Goal: Check status

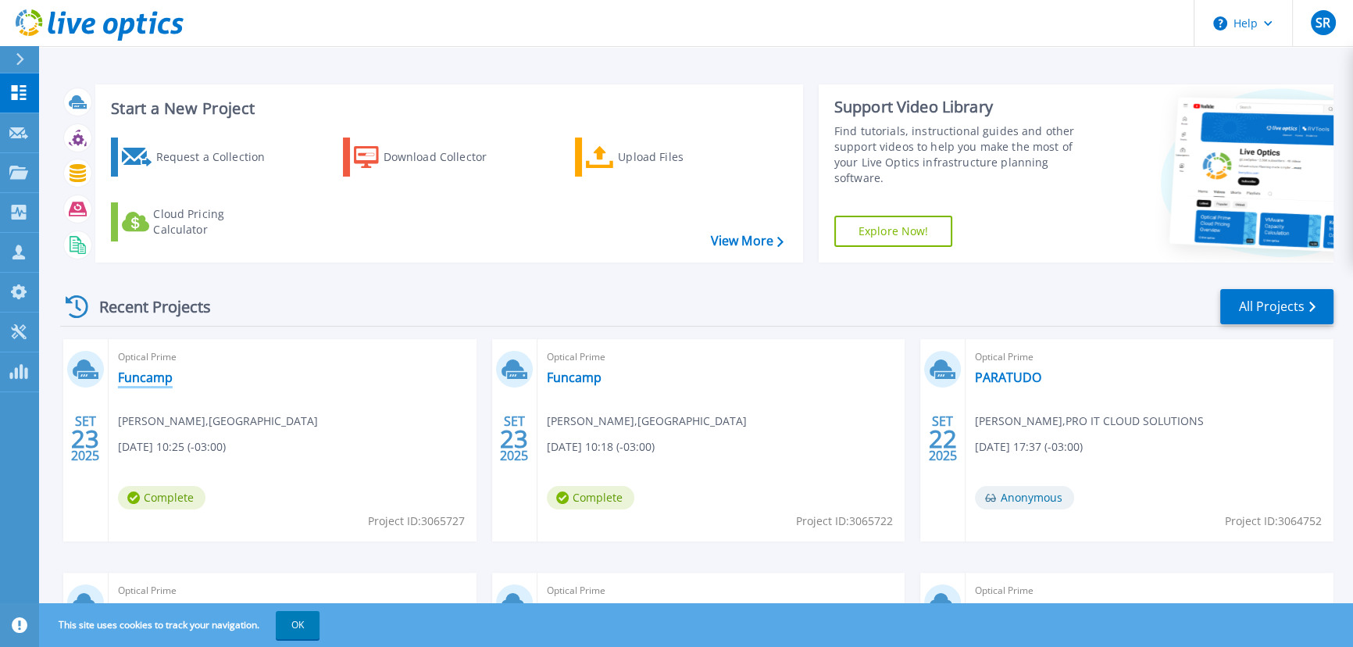
click at [155, 374] on link "Funcamp" at bounding box center [145, 378] width 55 height 16
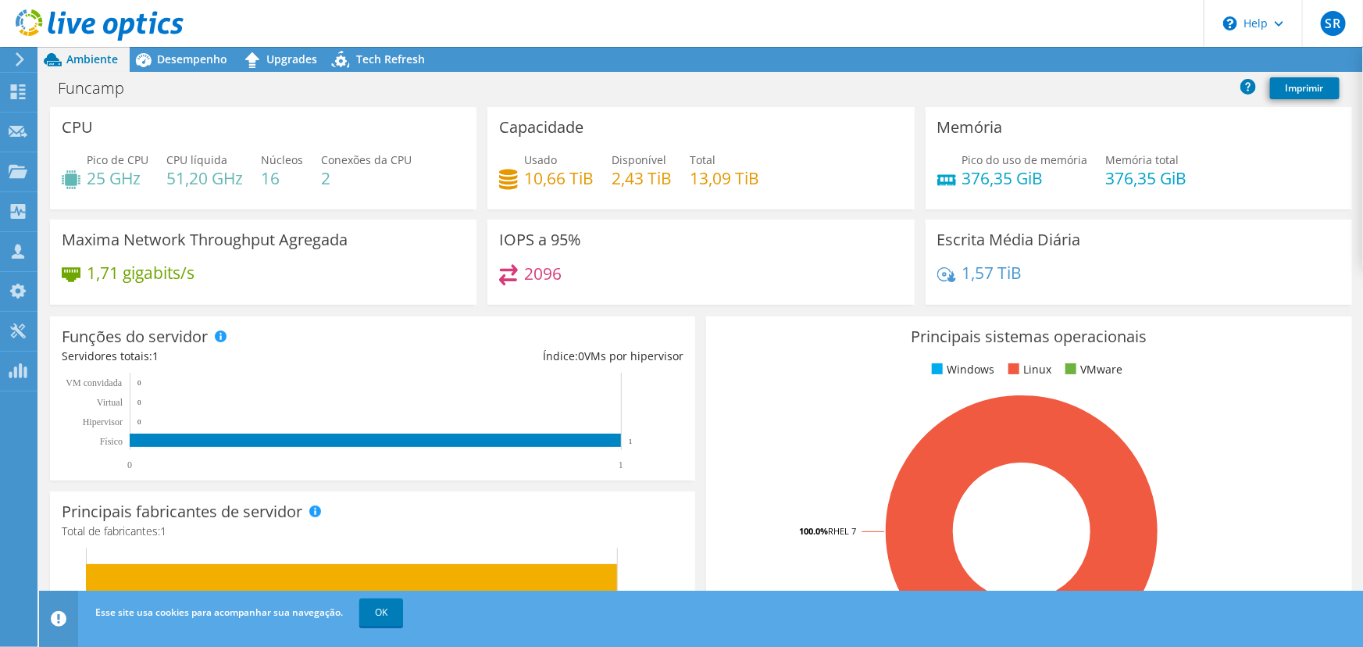
click at [195, 54] on span "Desempenho" at bounding box center [192, 59] width 70 height 15
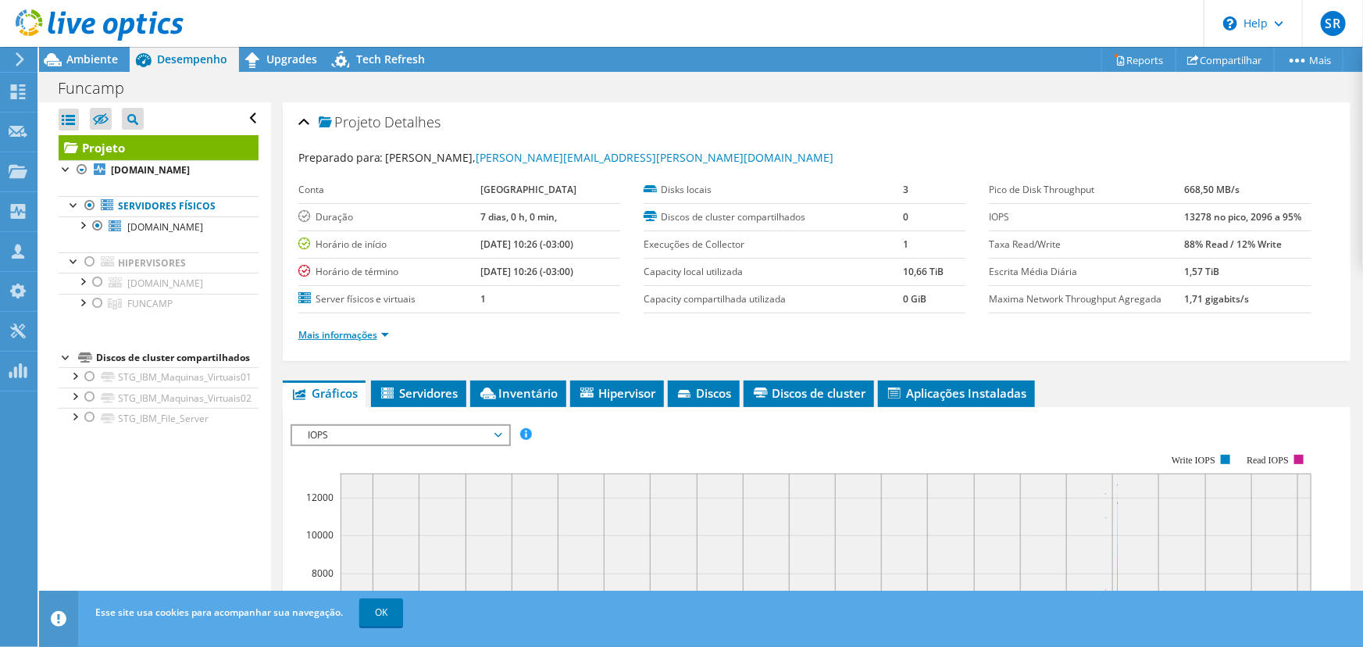
click at [370, 334] on link "Mais informações" at bounding box center [343, 334] width 91 height 13
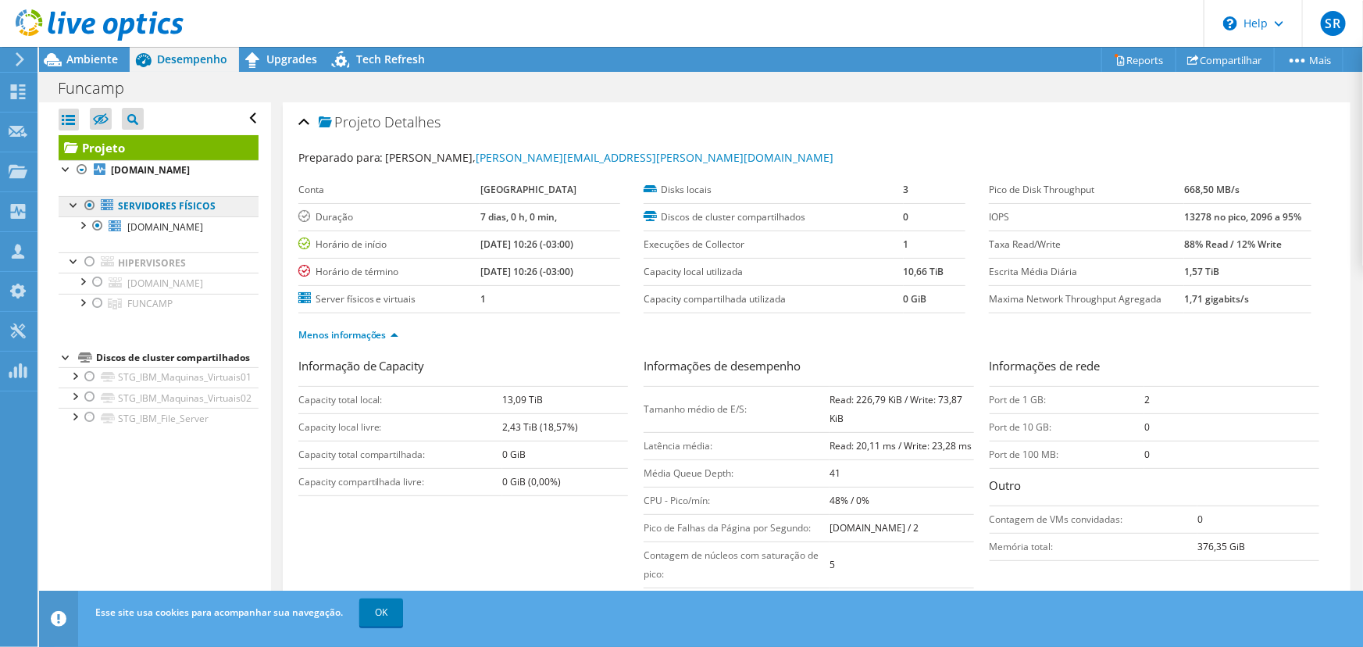
click at [155, 208] on link "Servidores físicos" at bounding box center [159, 206] width 200 height 20
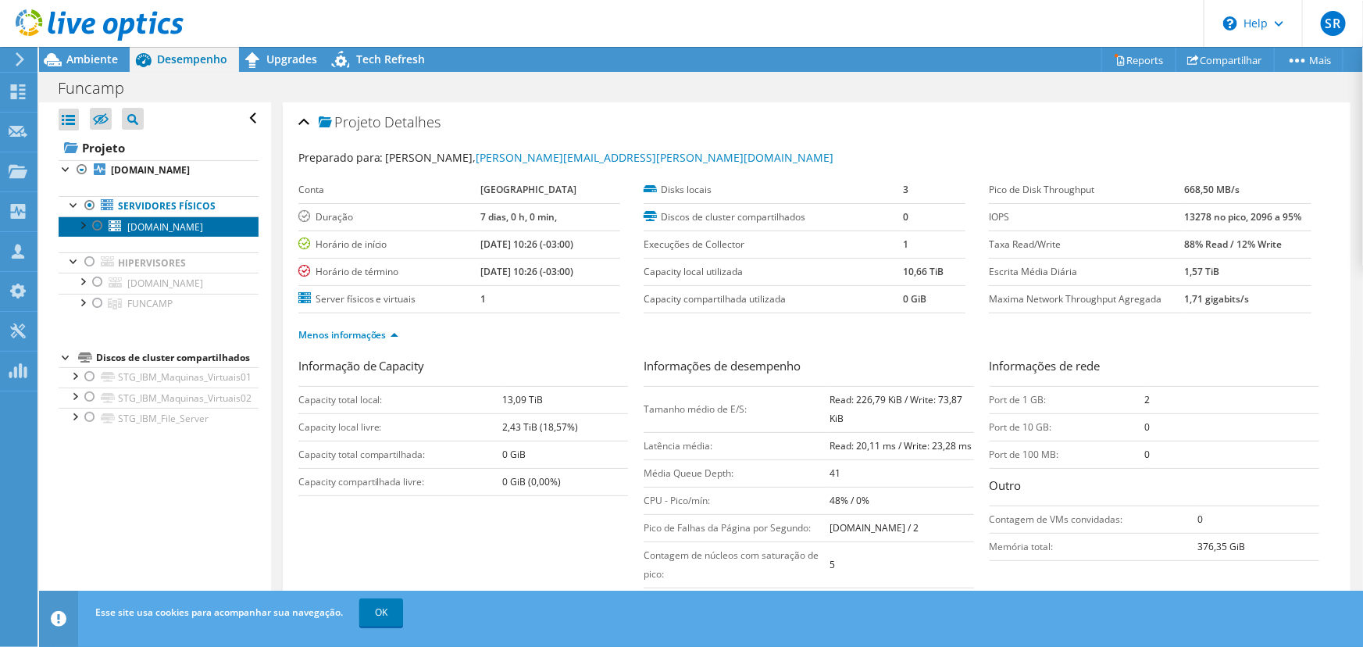
click at [126, 228] on link "[DOMAIN_NAME]" at bounding box center [159, 226] width 200 height 20
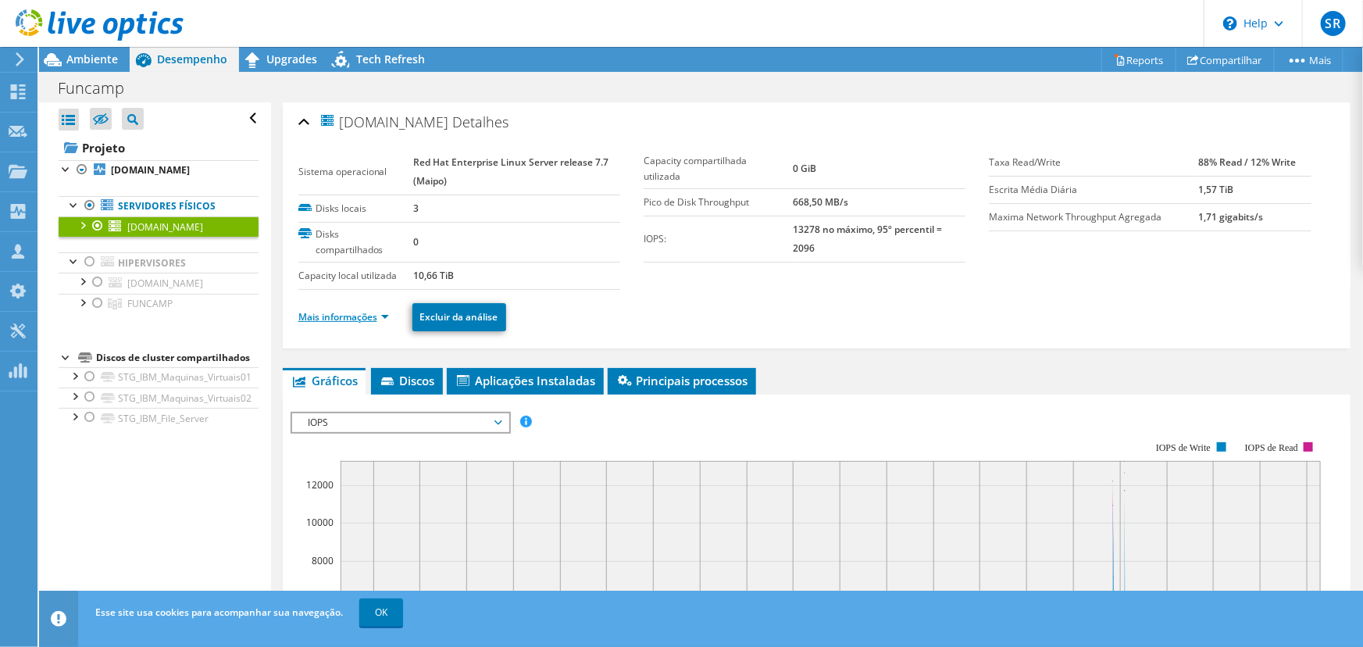
click at [348, 317] on link "Mais informações" at bounding box center [343, 316] width 91 height 13
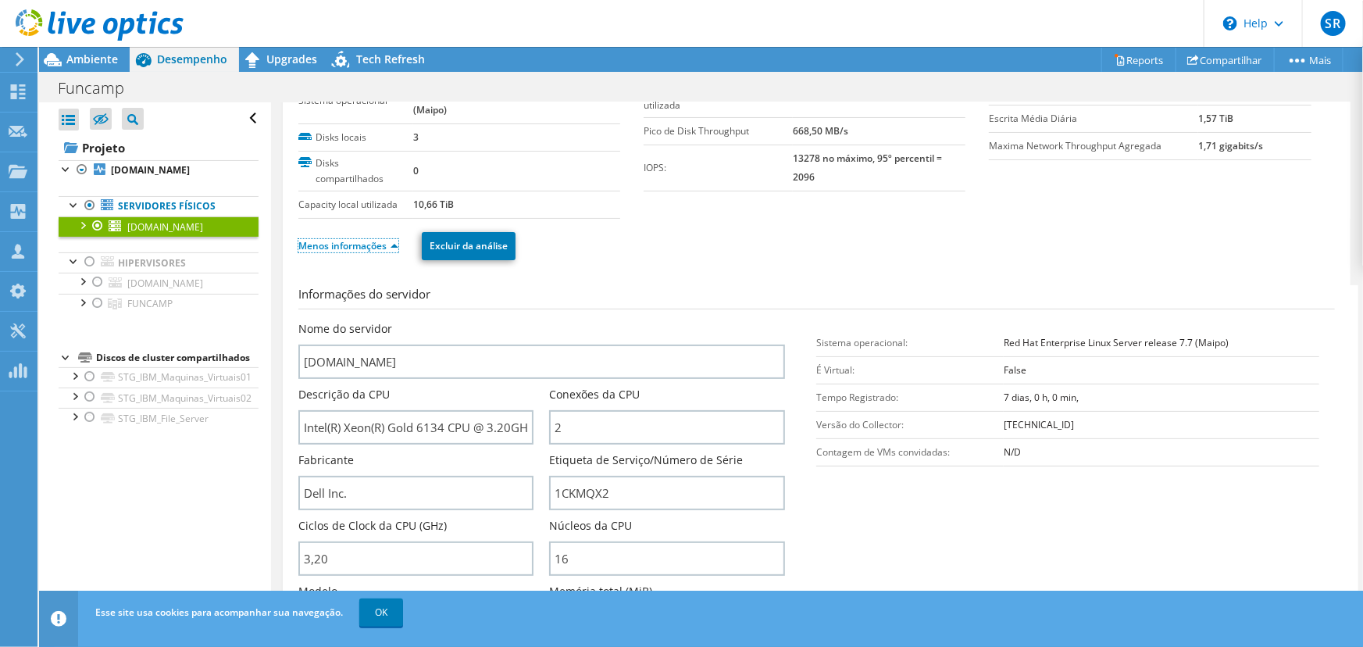
scroll to position [212, 0]
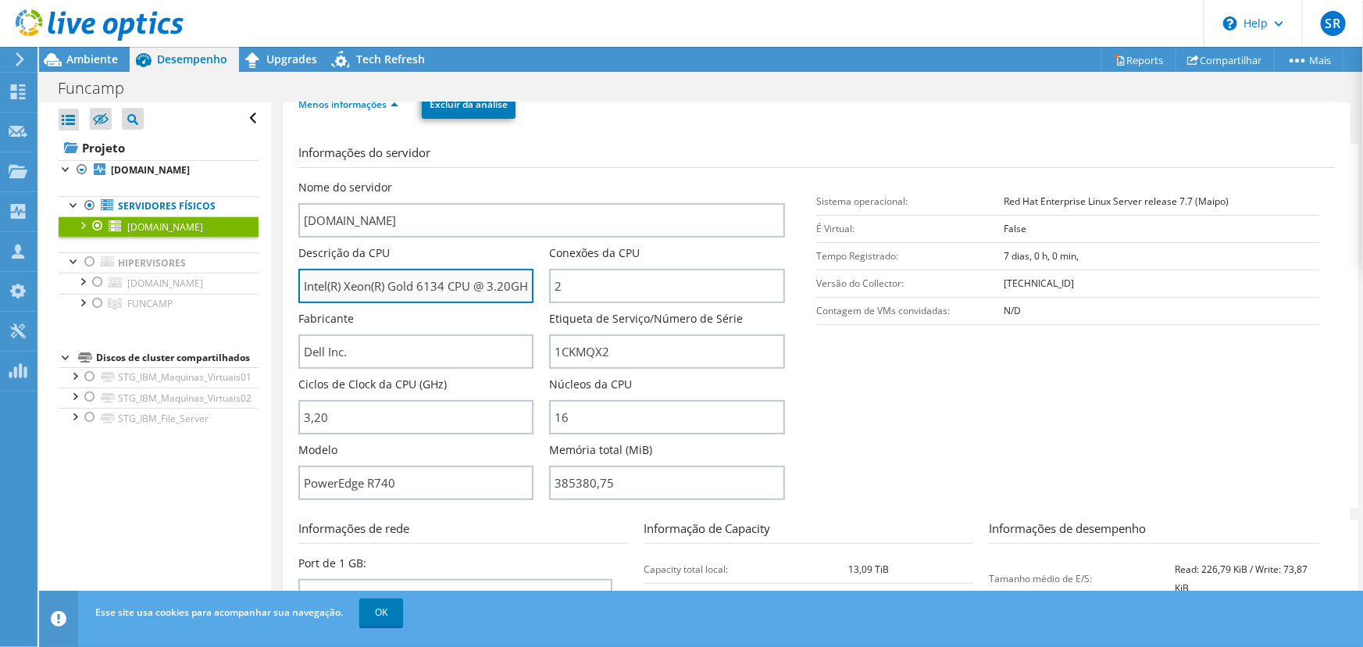
drag, startPoint x: 390, startPoint y: 287, endPoint x: 469, endPoint y: 286, distance: 78.9
click at [469, 286] on input "Intel(R) Xeon(R) Gold 6134 CPU @ 3.20GHz" at bounding box center [416, 286] width 236 height 34
